Goal: Contribute content

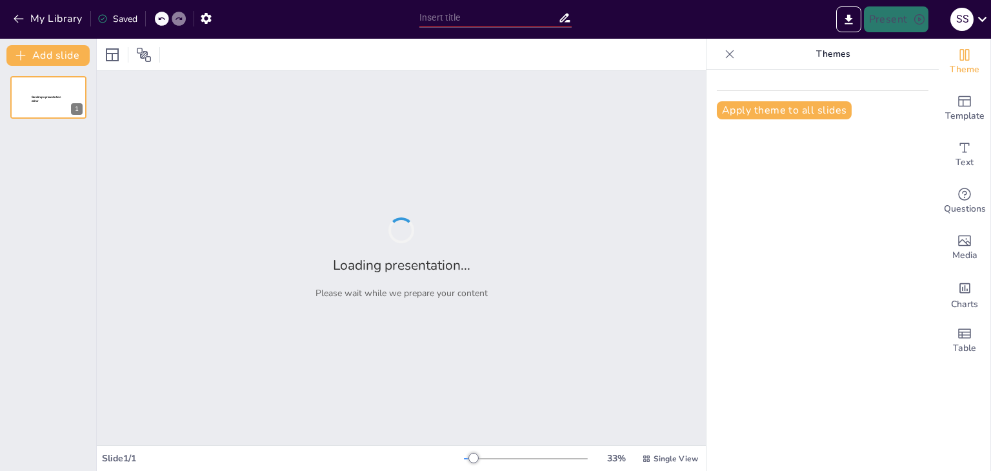
type input "Join the Tribe: Where Creators Turn Travel into Community!"
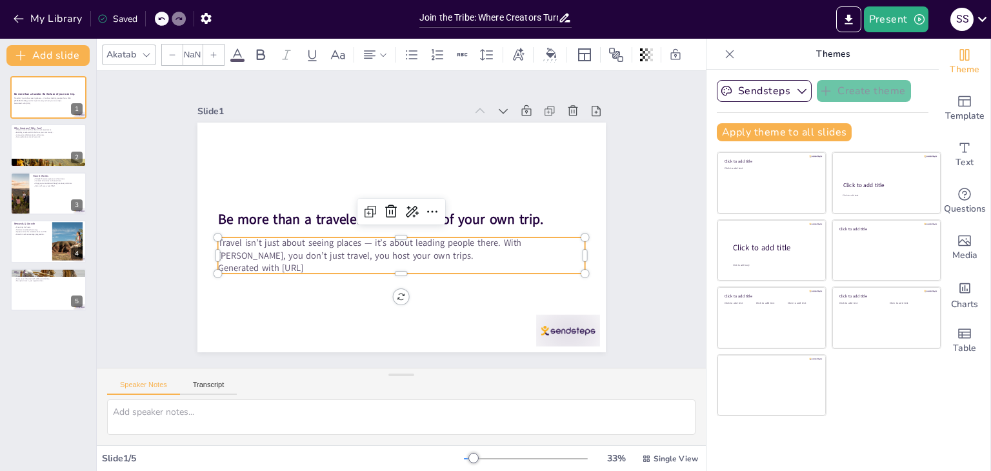
type input "32"
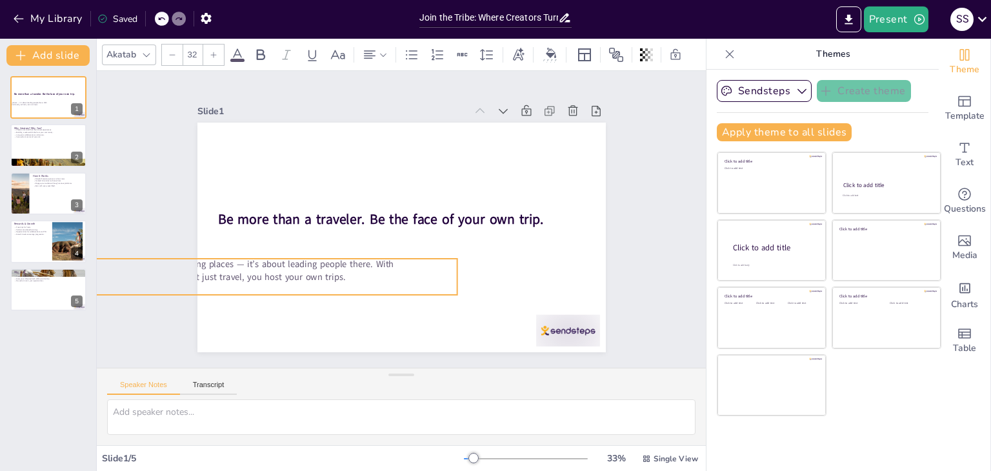
drag, startPoint x: 465, startPoint y: 252, endPoint x: 336, endPoint y: 264, distance: 129.7
click at [407, 264] on p "Travel isn’t just about seeing places — it’s about leading people there. With […" at bounding box center [438, 352] width 63 height 369
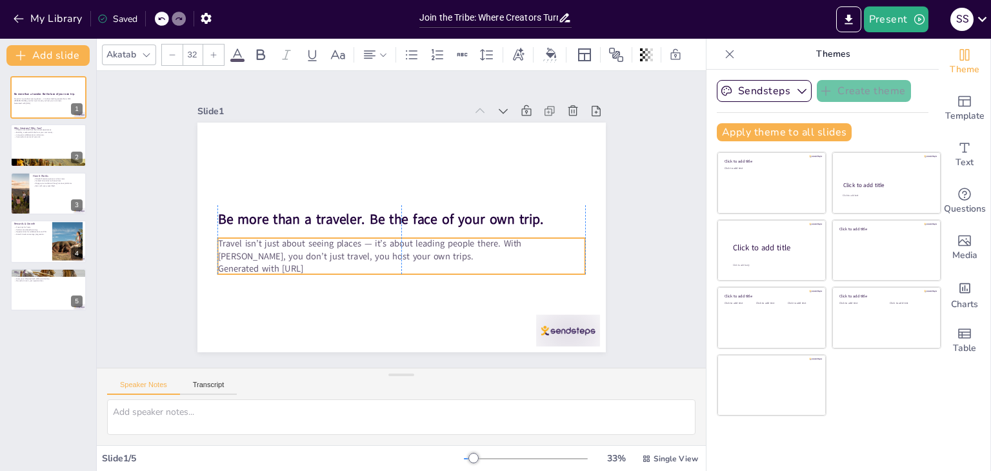
drag, startPoint x: 361, startPoint y: 260, endPoint x: 487, endPoint y: 248, distance: 127.0
click at [487, 248] on p "Travel isn’t just about seeing places — it’s about leading people there. With […" at bounding box center [428, 234] width 206 height 331
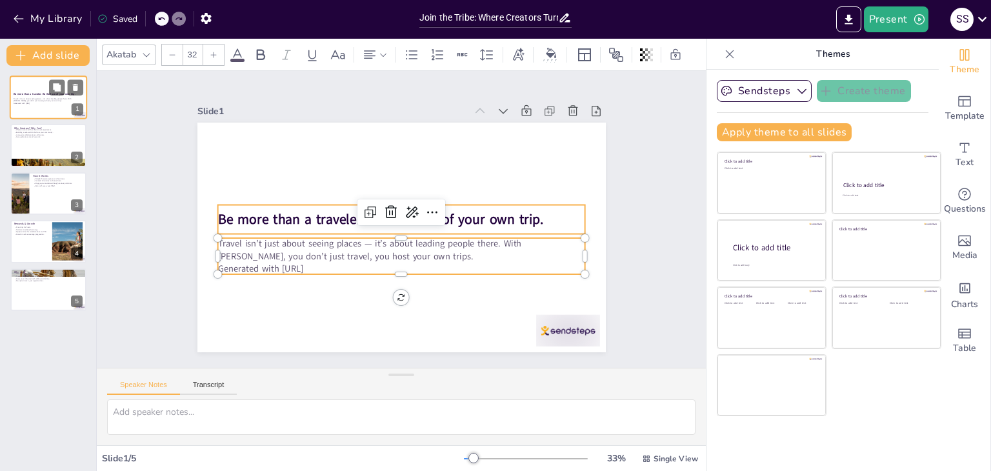
click at [41, 94] on strong "Be more than a traveler. Be the face of your own trip." at bounding box center [45, 93] width 62 height 3
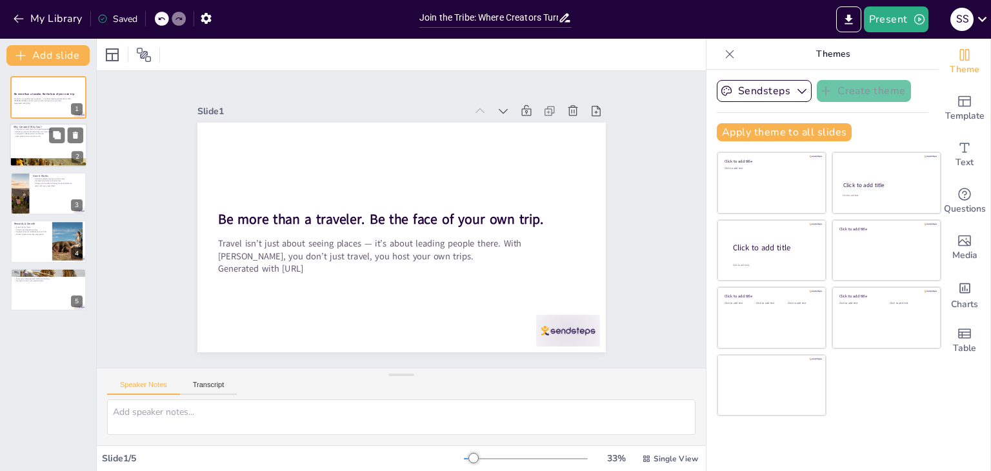
click at [34, 131] on p "Building a real-world tribe from your community." at bounding box center [49, 132] width 70 height 3
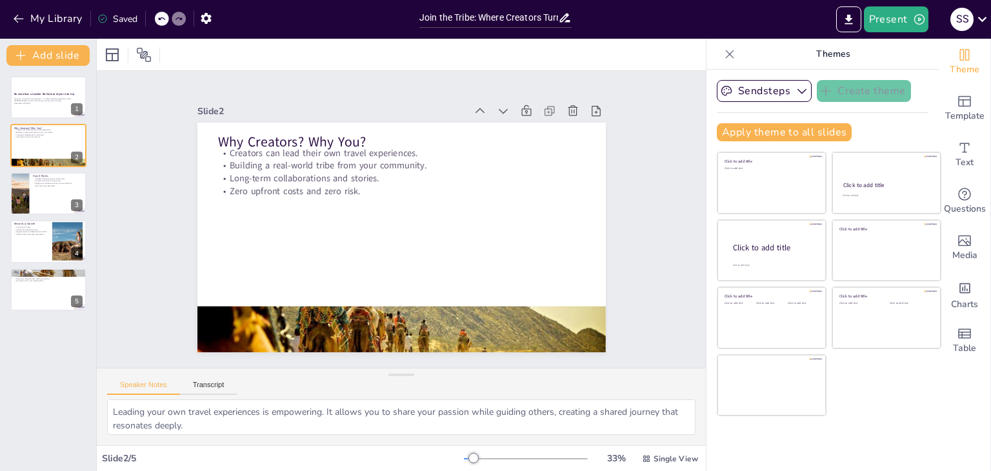
click at [31, 170] on div "Be more than a traveler. Be the face of your own trip. Travel isn’t just about …" at bounding box center [48, 193] width 96 height 235
click at [28, 210] on div at bounding box center [19, 194] width 77 height 44
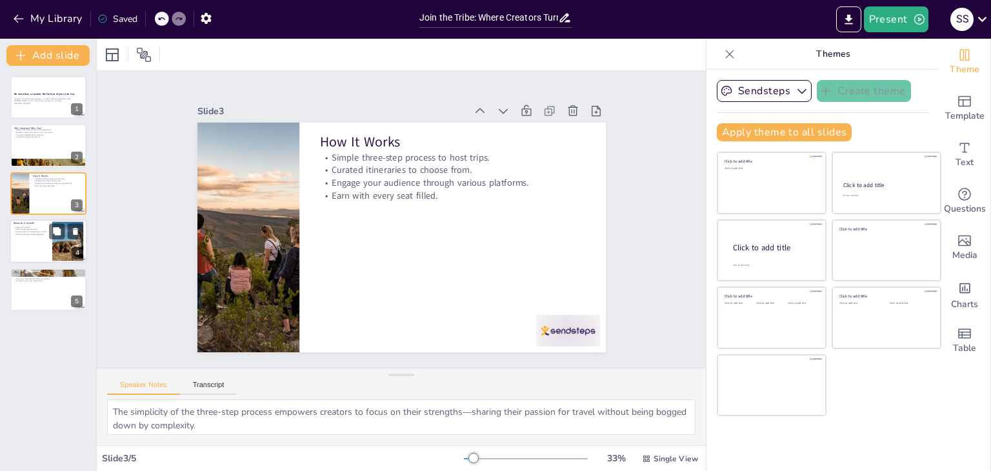
click at [23, 246] on div at bounding box center [48, 241] width 77 height 44
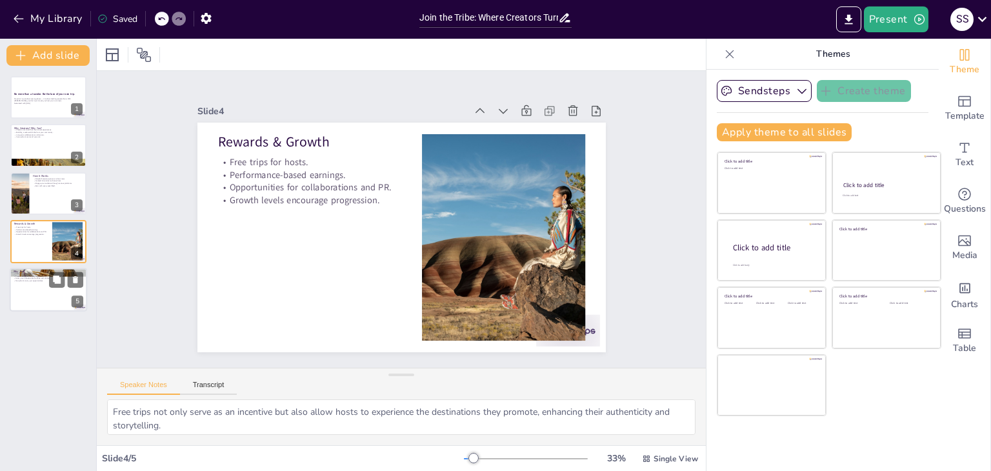
click at [20, 287] on div at bounding box center [48, 290] width 77 height 44
type textarea "Focusing on community fosters genuine connections, allowing creators to build m…"
